Goal: Task Accomplishment & Management: Manage account settings

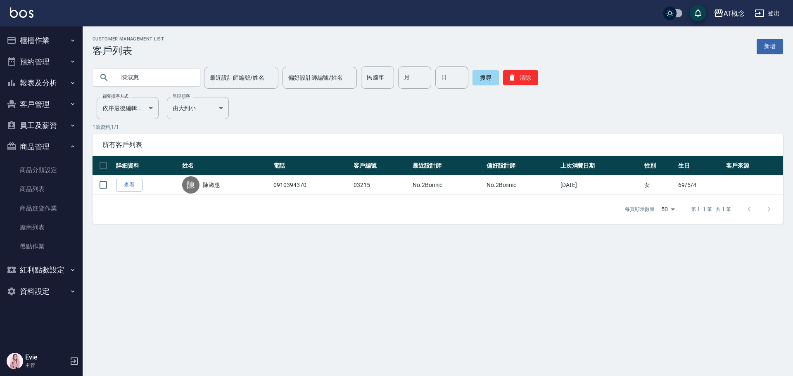
drag, startPoint x: 150, startPoint y: 76, endPoint x: 0, endPoint y: 88, distance: 150.0
click at [0, 88] on div "AT概念 登出 櫃檯作業 打帳單 帳單列表 現金收支登錄 高階收支登錄 材料自購登錄 每日結帳 排班表 現場電腦打卡 預約管理 預約管理 單日預約紀錄 單週預…" at bounding box center [396, 188] width 793 height 376
type input "司"
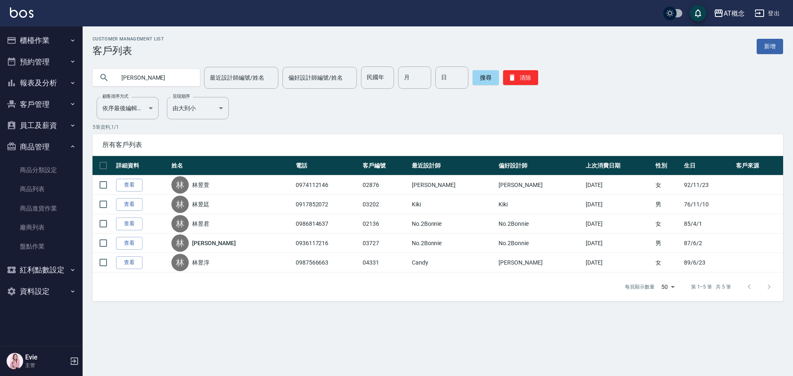
type input "林"
type input "江美"
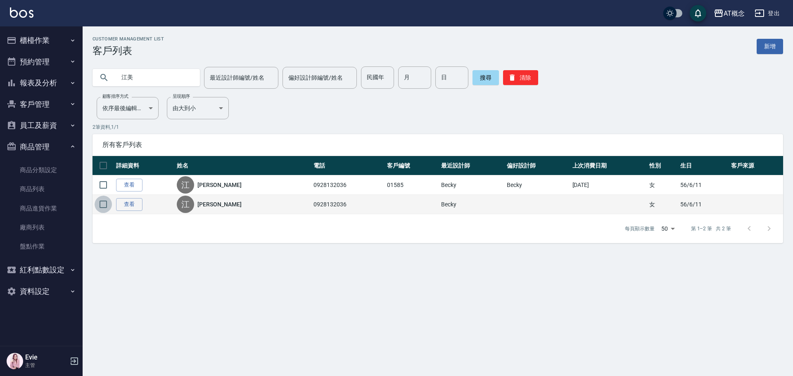
click at [103, 202] on input "checkbox" at bounding box center [103, 204] width 17 height 17
checkbox input "true"
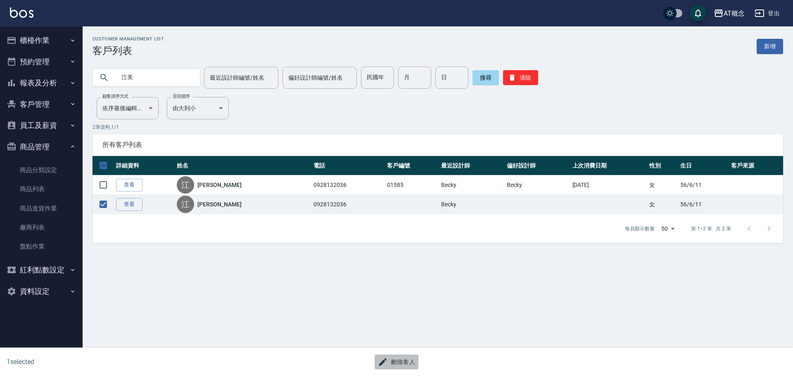
click at [403, 364] on button "刪除客人" at bounding box center [397, 362] width 44 height 15
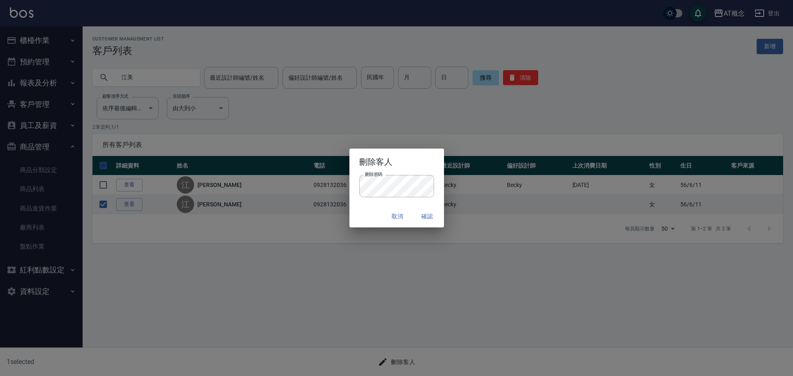
click at [364, 214] on div "取消 確認" at bounding box center [397, 217] width 95 height 22
click at [428, 212] on button "確認" at bounding box center [428, 216] width 26 height 15
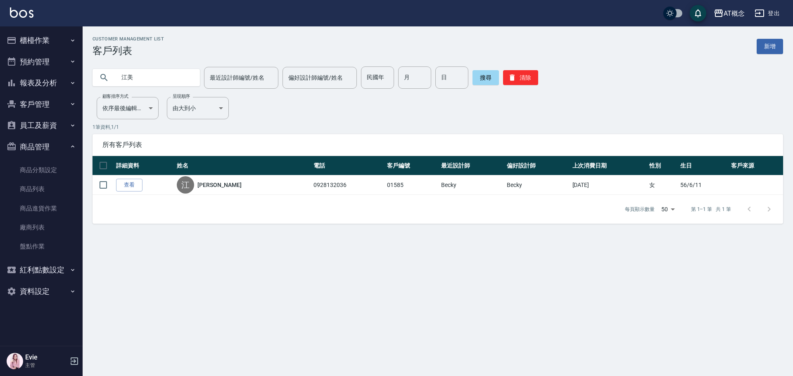
click at [178, 80] on input "江美" at bounding box center [155, 78] width 78 height 22
type input "江"
type input "游"
type input "[PERSON_NAME]"
